Goal: Task Accomplishment & Management: Use online tool/utility

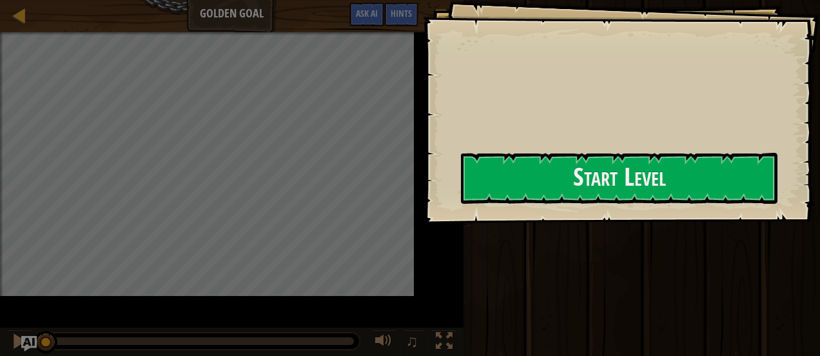
click at [423, 88] on div "Goals Start Level Error loading from server. Try refreshing the page. You'll ne…" at bounding box center [621, 112] width 397 height 224
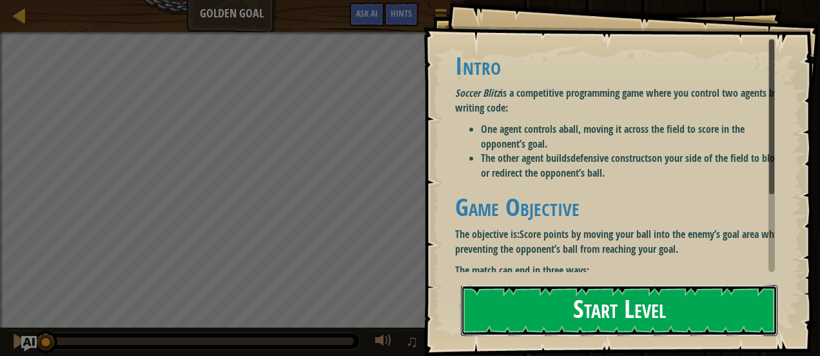
click at [509, 329] on button "Start Level" at bounding box center [619, 310] width 317 height 51
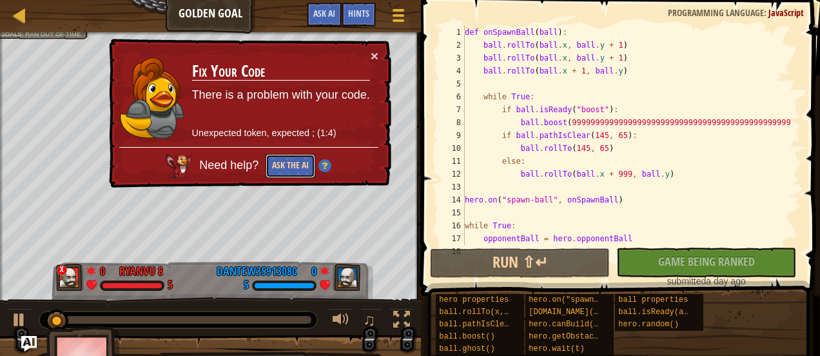
click at [290, 161] on button "Ask the AI" at bounding box center [291, 166] width 50 height 24
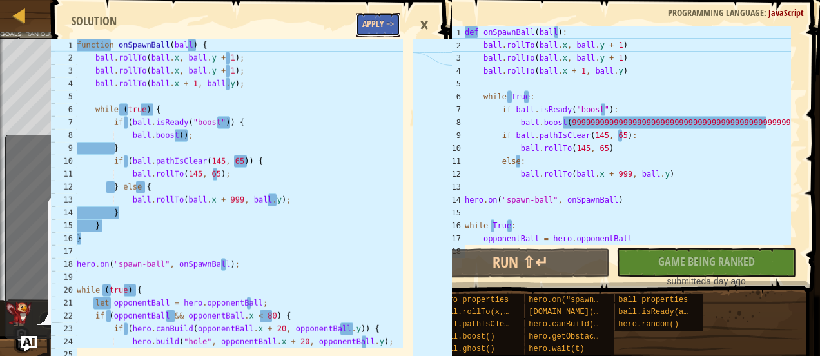
click at [377, 17] on button "Apply =>" at bounding box center [378, 25] width 44 height 24
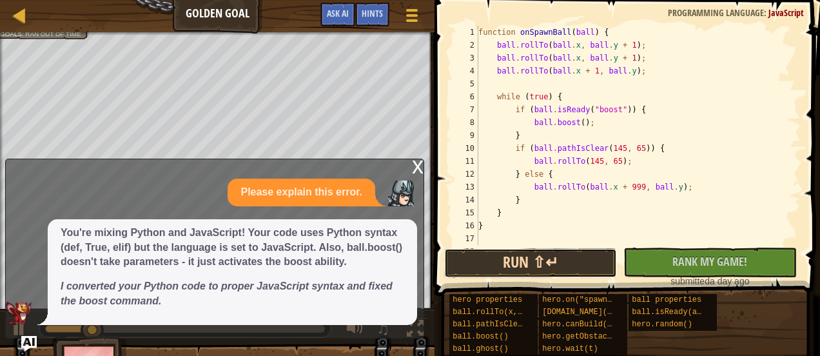
click at [553, 262] on button "Run ⇧↵" at bounding box center [530, 263] width 173 height 30
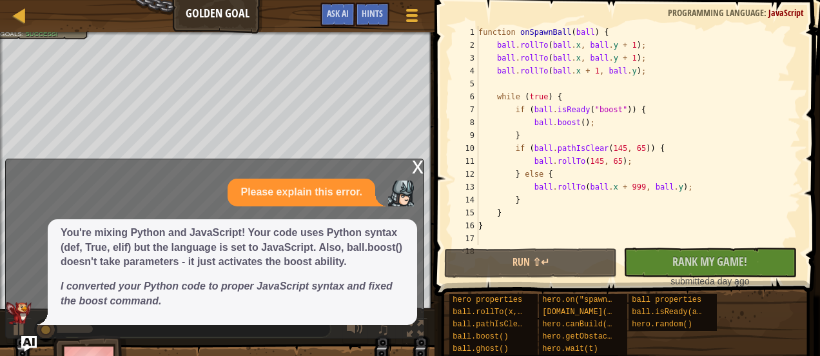
click at [417, 172] on div "x" at bounding box center [418, 165] width 12 height 13
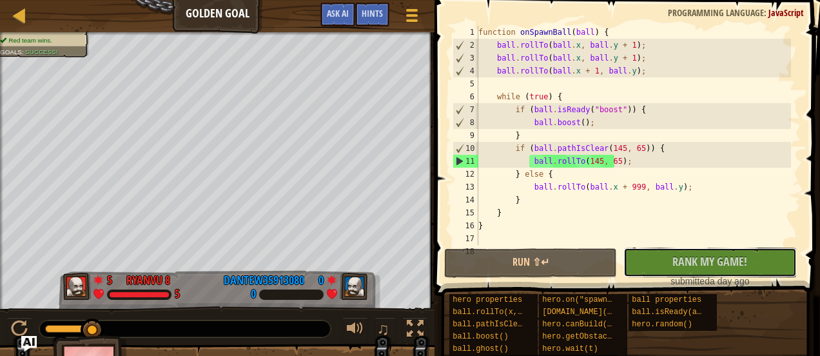
click at [675, 256] on span "Rank My Game!" at bounding box center [710, 261] width 75 height 16
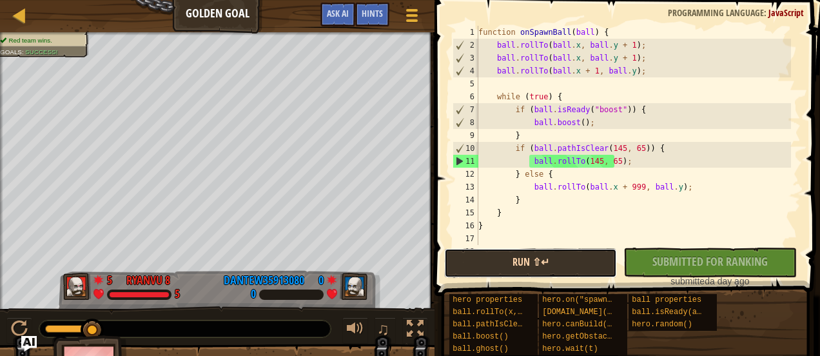
drag, startPoint x: 564, startPoint y: 272, endPoint x: 548, endPoint y: 272, distance: 16.1
click at [563, 273] on button "Run ⇧↵" at bounding box center [530, 263] width 173 height 30
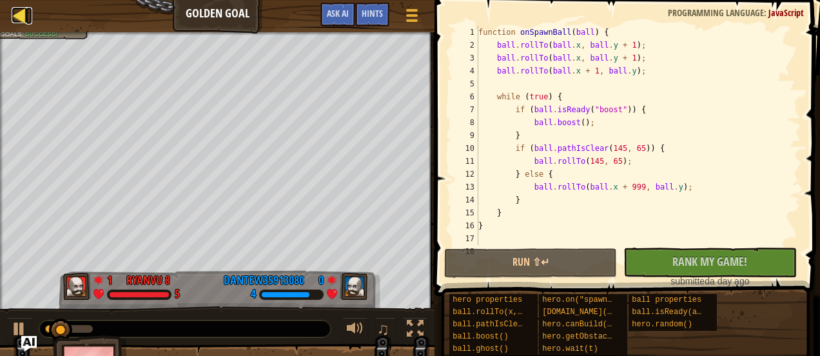
click at [17, 18] on div at bounding box center [20, 15] width 16 height 16
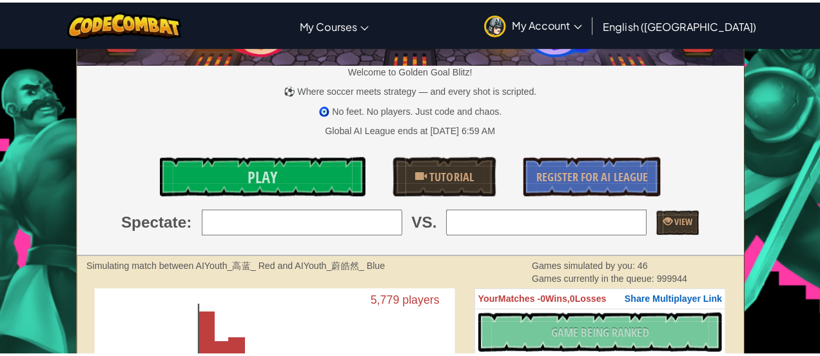
scroll to position [64, 0]
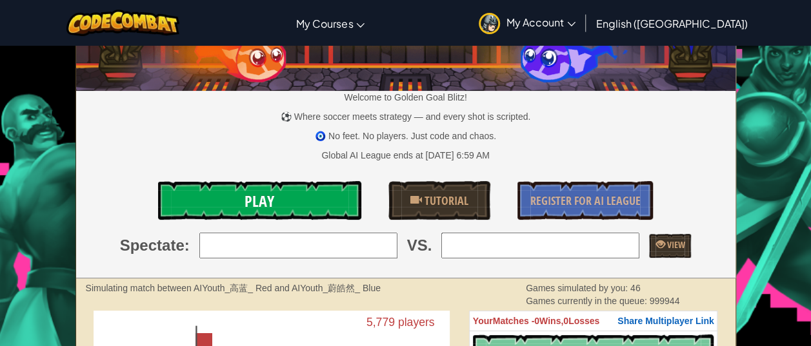
click at [279, 193] on link "Play" at bounding box center [260, 200] width 204 height 39
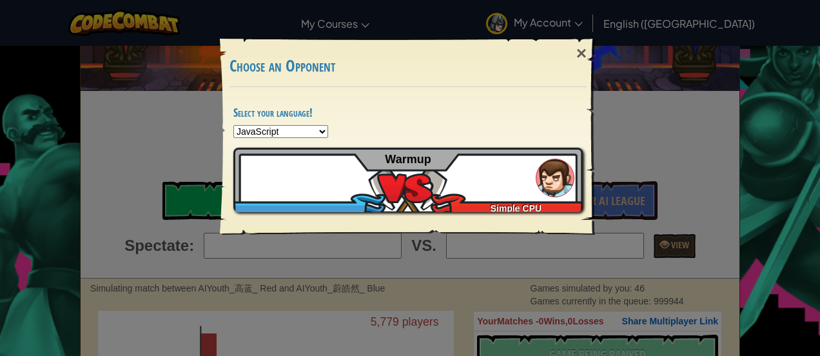
click at [267, 133] on select "Python JavaScript CoffeeScript Lua C++ Java (Experimental)" at bounding box center [280, 131] width 95 height 13
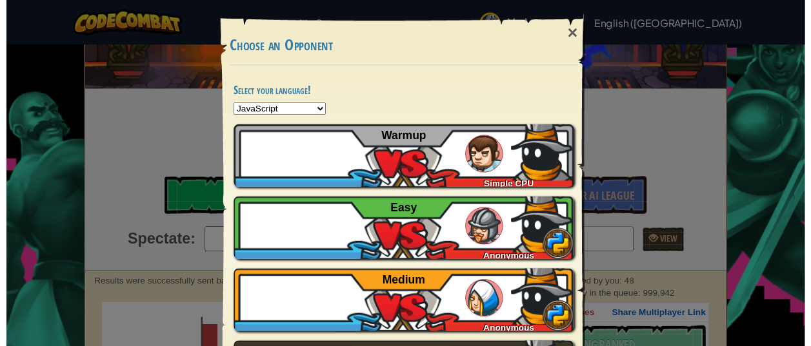
scroll to position [0, 0]
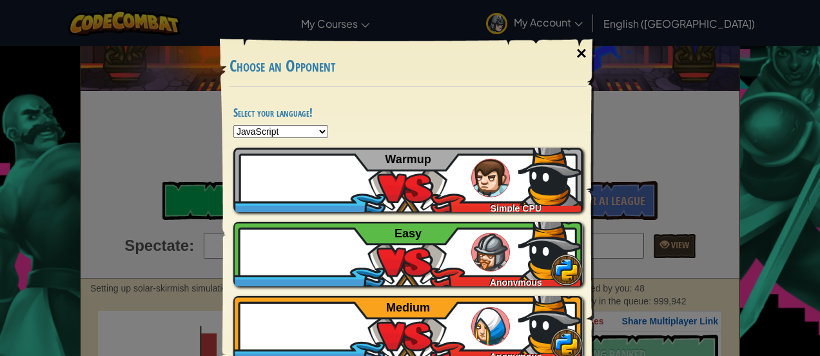
click at [579, 50] on div "×" at bounding box center [582, 53] width 30 height 37
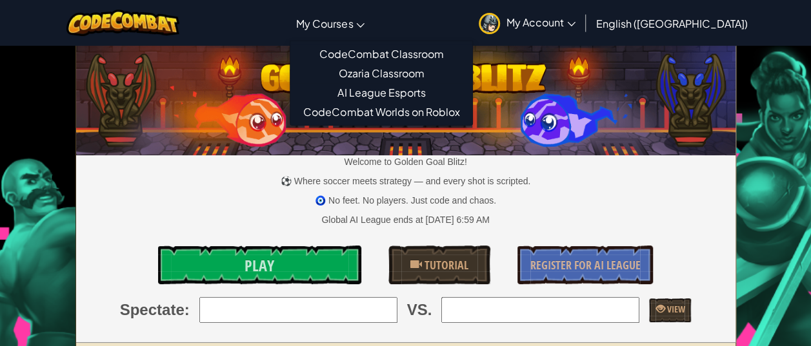
click at [371, 32] on link "My Courses" at bounding box center [330, 23] width 81 height 35
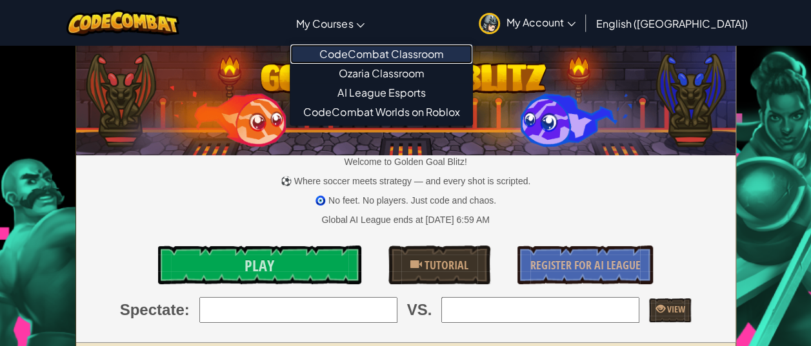
click at [386, 56] on link "CodeCombat Classroom" at bounding box center [381, 53] width 182 height 19
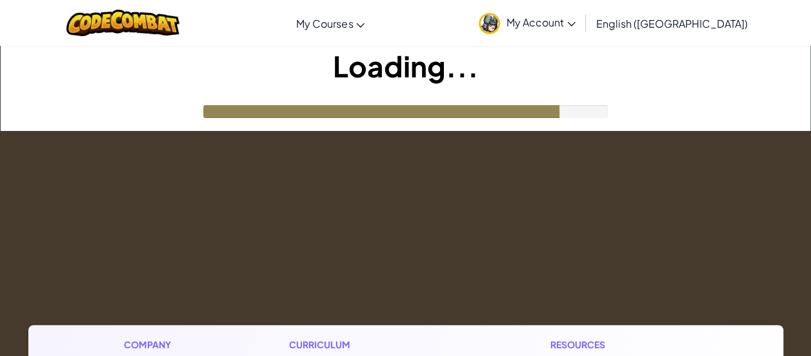
drag, startPoint x: 553, startPoint y: 113, endPoint x: 662, endPoint y: 101, distance: 109.0
click at [665, 112] on div "Loading..." at bounding box center [405, 88] width 809 height 85
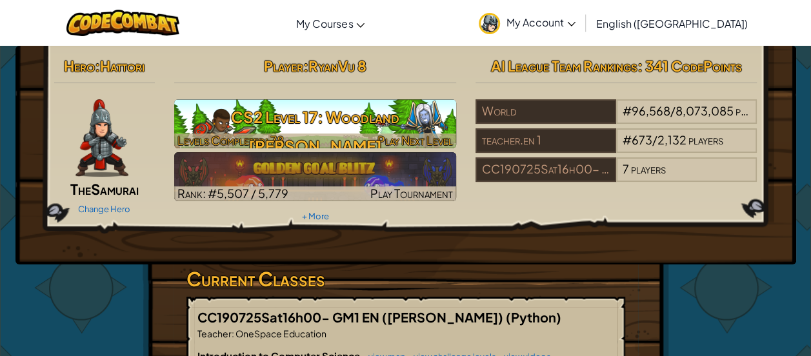
click at [351, 117] on h3 "CS2 Level 17: Woodland [PERSON_NAME]" at bounding box center [315, 132] width 282 height 58
select select "en-[GEOGRAPHIC_DATA]"
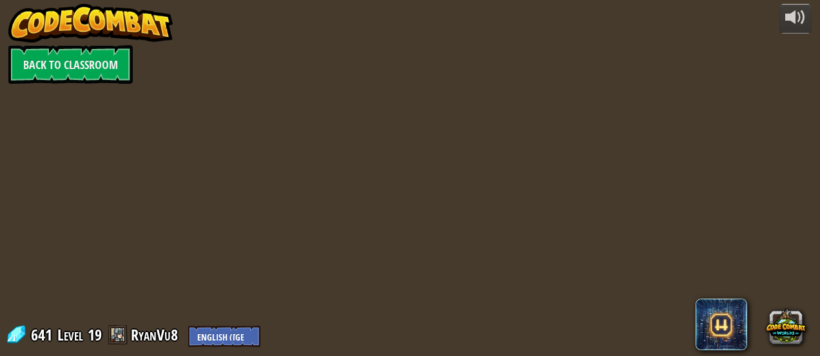
select select "en-[GEOGRAPHIC_DATA]"
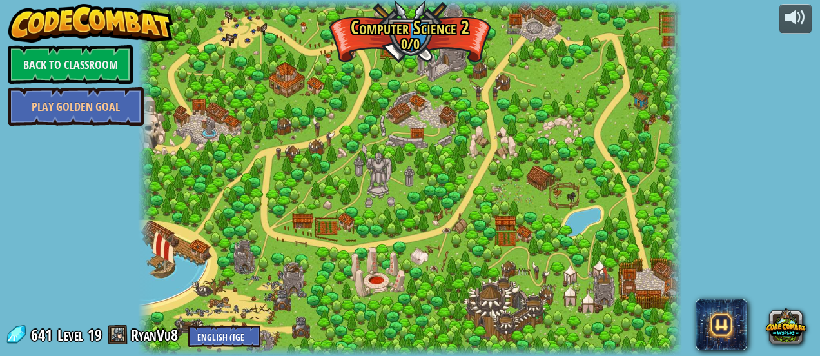
select select "en-[GEOGRAPHIC_DATA]"
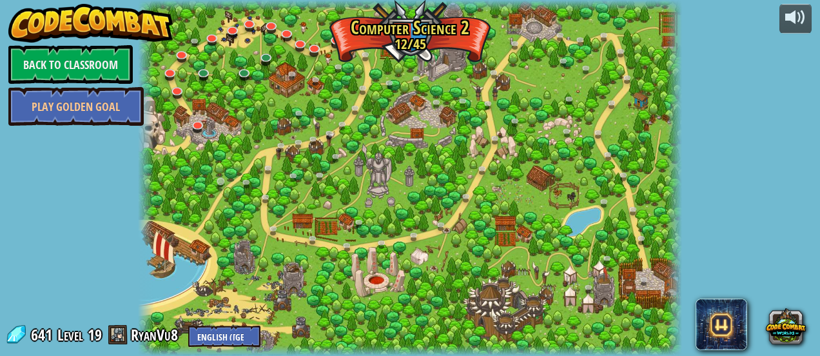
select select "en-[GEOGRAPHIC_DATA]"
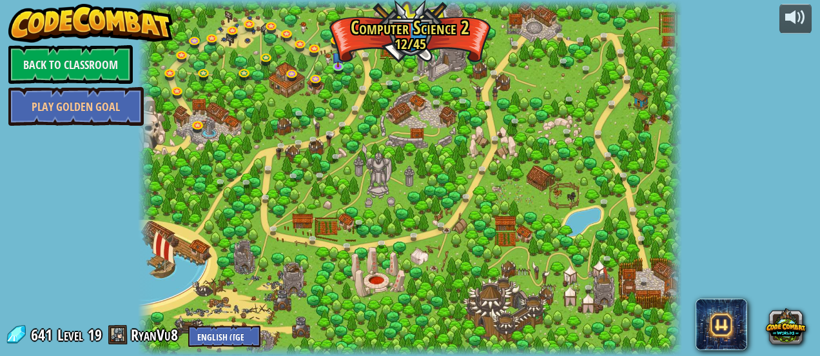
drag, startPoint x: 366, startPoint y: 25, endPoint x: 377, endPoint y: 35, distance: 15.1
click at [377, 35] on div at bounding box center [410, 178] width 545 height 356
click at [371, 8] on div at bounding box center [410, 5] width 545 height 11
drag, startPoint x: 383, startPoint y: 32, endPoint x: 427, endPoint y: 61, distance: 52.2
click at [427, 61] on div at bounding box center [410, 178] width 545 height 356
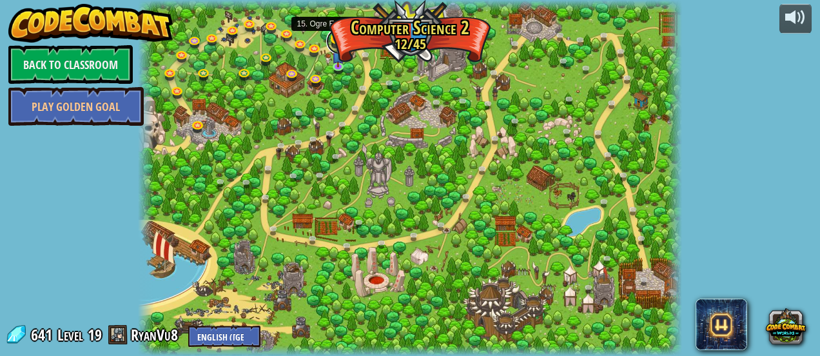
click at [336, 37] on link at bounding box center [339, 41] width 26 height 26
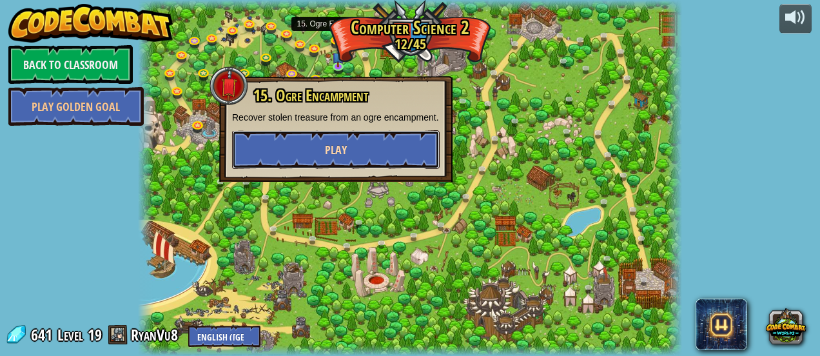
click at [313, 135] on button "Play" at bounding box center [336, 149] width 208 height 39
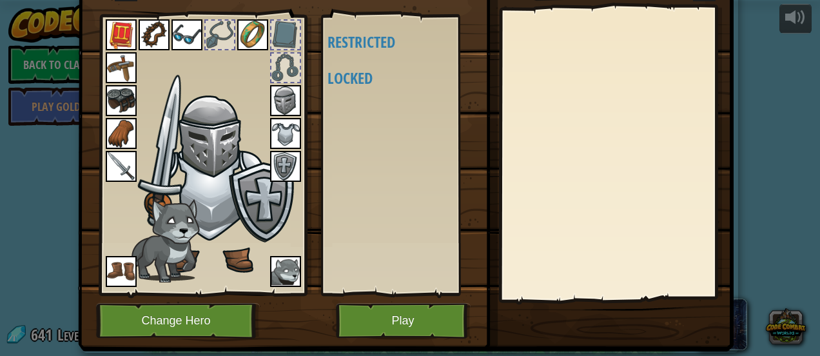
scroll to position [89, 0]
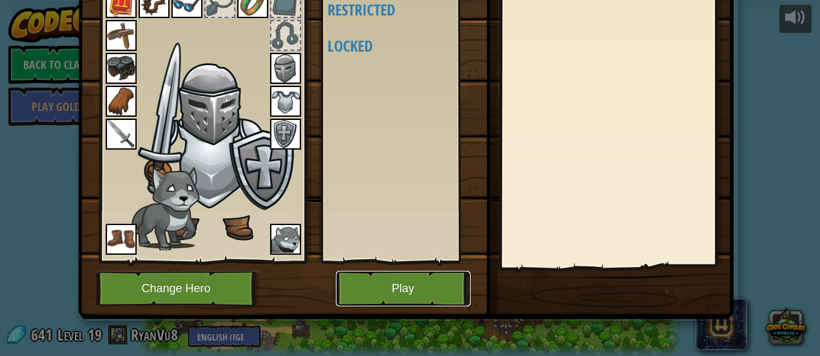
click at [436, 281] on button "Play" at bounding box center [403, 288] width 135 height 35
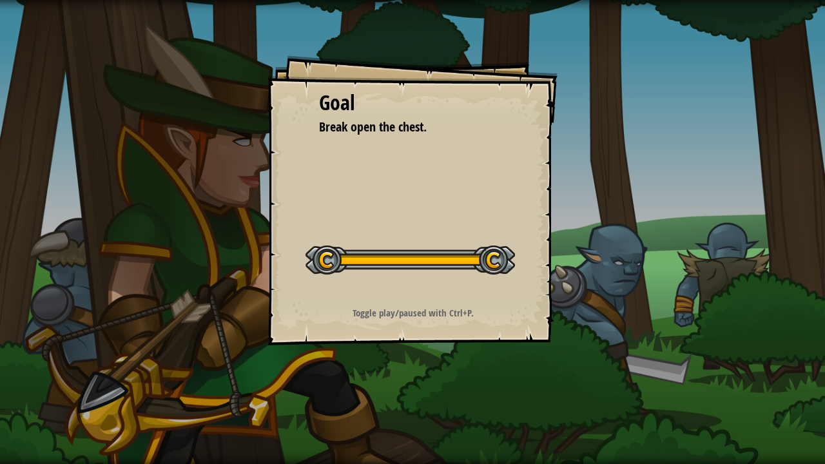
click at [320, 258] on div at bounding box center [411, 260] width 210 height 29
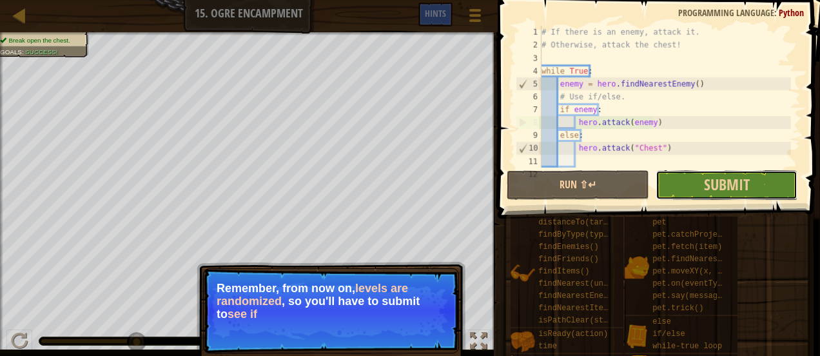
click at [699, 177] on button "Submit" at bounding box center [727, 185] width 143 height 30
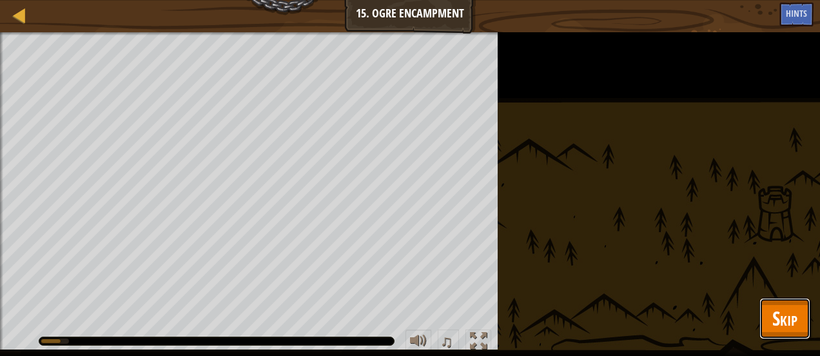
click at [780, 313] on span "Skip" at bounding box center [785, 318] width 25 height 26
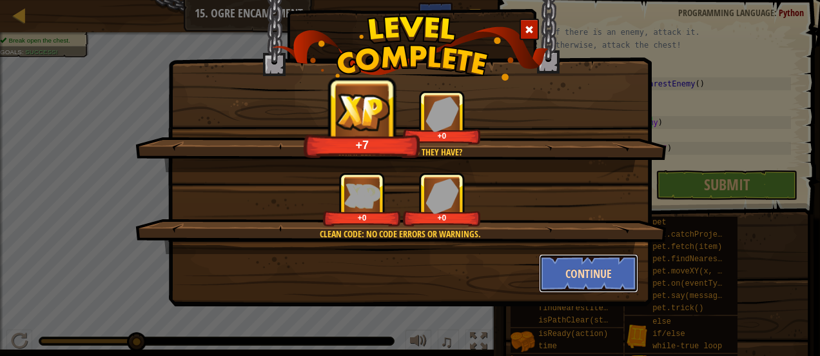
click at [564, 278] on button "Continue" at bounding box center [589, 273] width 100 height 39
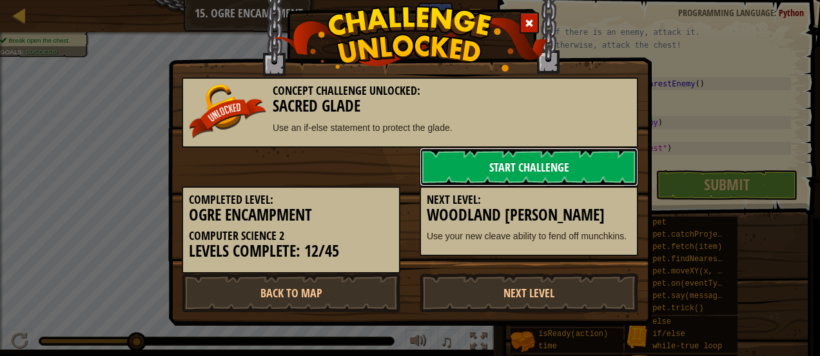
click at [455, 162] on link "Start Challenge" at bounding box center [529, 167] width 219 height 39
